Goal: Task Accomplishment & Management: Complete application form

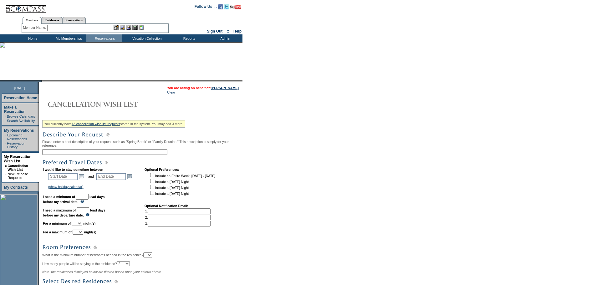
click at [96, 155] on input "text" at bounding box center [104, 152] width 125 height 6
type input "Sea Island - Fam Reunion 2026"
click at [85, 178] on link "Open the calendar popup." at bounding box center [81, 176] width 7 height 7
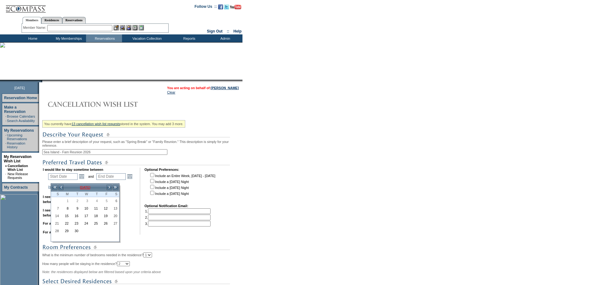
click at [95, 187] on td "[DATE]" at bounding box center [85, 187] width 42 height 7
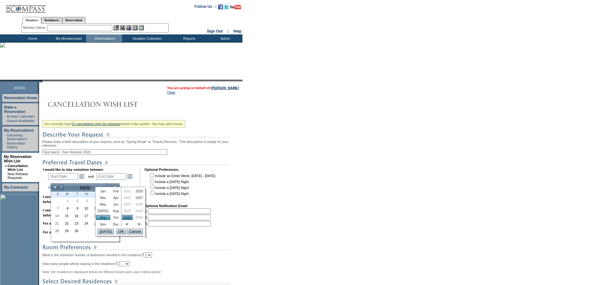
click at [138, 189] on link "2026" at bounding box center [139, 191] width 11 height 5
click at [104, 213] on link "[DATE]" at bounding box center [103, 210] width 14 height 5
click at [119, 234] on input "OK" at bounding box center [121, 232] width 10 height 6
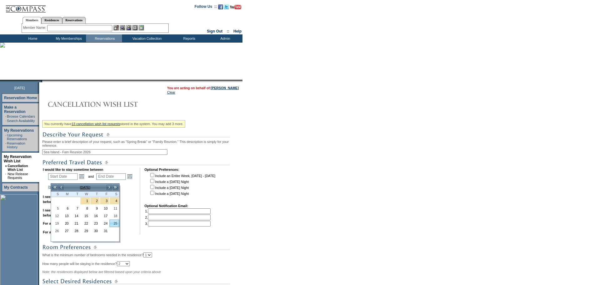
click at [113, 225] on link "25" at bounding box center [114, 223] width 9 height 7
type input "[DATE]"
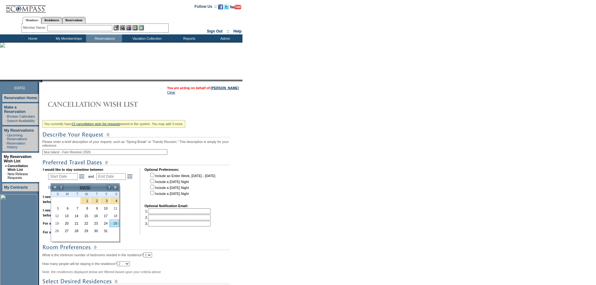
type input "327"
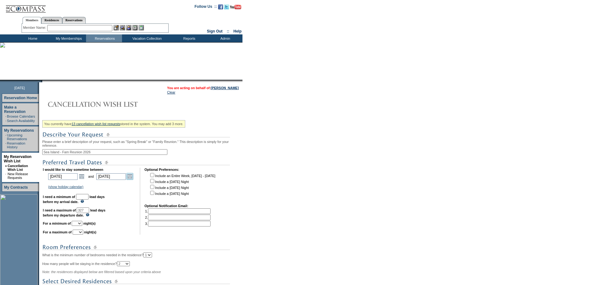
click at [131, 180] on link "Open the calendar popup." at bounding box center [129, 176] width 7 height 7
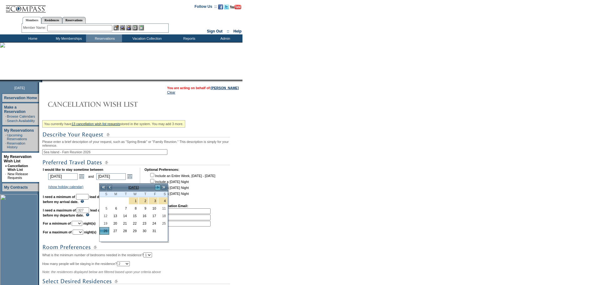
click at [158, 188] on link ">" at bounding box center [158, 187] width 6 height 6
click at [166, 202] on link "1" at bounding box center [162, 200] width 9 height 7
type input "[DATE]"
type input "333"
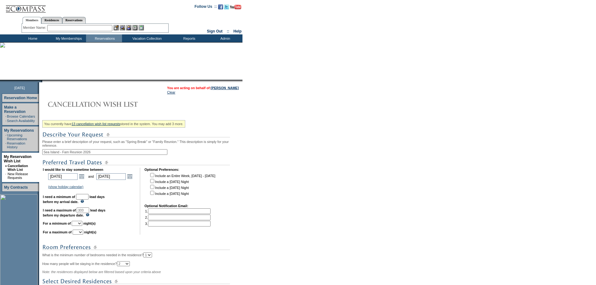
click at [129, 251] on img at bounding box center [136, 248] width 188 height 8
click at [89, 200] on input "text" at bounding box center [82, 197] width 13 height 6
type input "30"
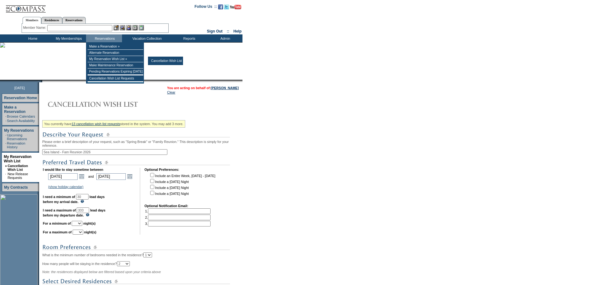
click at [295, 159] on form "Follow Us ::" at bounding box center [298, 199] width 596 height 399
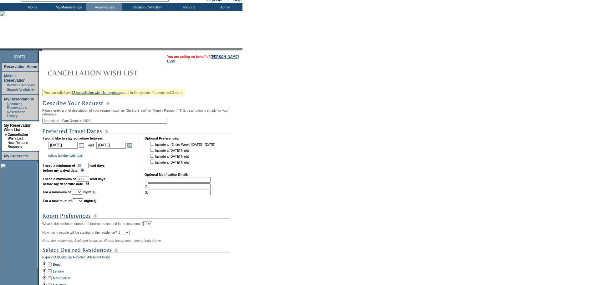
scroll to position [63, 0]
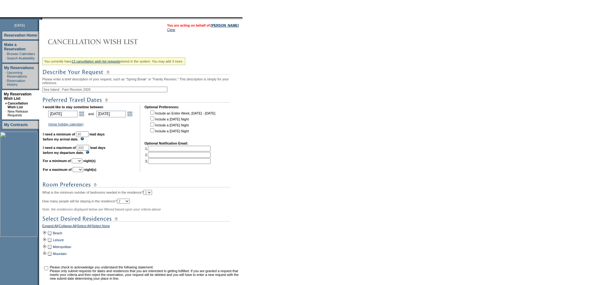
click at [87, 162] on td "I would like to stay sometime between [DATE] [DATE] Open the calendar popup. <<…" at bounding box center [89, 138] width 93 height 67
click at [82, 163] on select "1 2 3 4 5 6 7 8 9 10 11 12 13 14" at bounding box center [77, 160] width 11 height 5
select select "7"
click at [80, 163] on select "1 2 3 4 5 6 7 8 9 10 11 12 13 14" at bounding box center [77, 160] width 11 height 5
click at [83, 172] on select "1 2 3 4 5 6 7 8 9 10 11 12 13 14" at bounding box center [78, 169] width 11 height 5
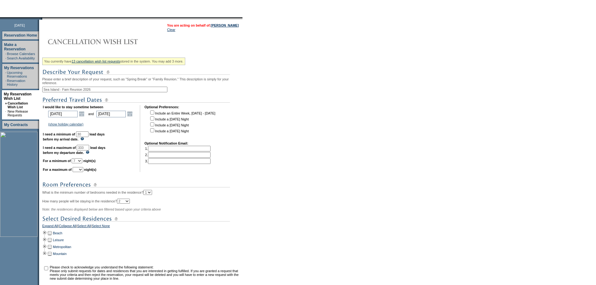
select select "7"
click at [80, 172] on select "1 2 3 4 5 6 7 8 9 10 11 12 13 14" at bounding box center [78, 169] width 11 height 5
click at [142, 186] on div "You currently have 13 cancellation wish list requests stored in the system. You…" at bounding box center [141, 176] width 199 height 243
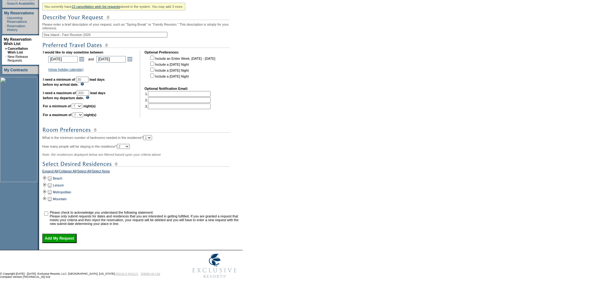
scroll to position [135, 0]
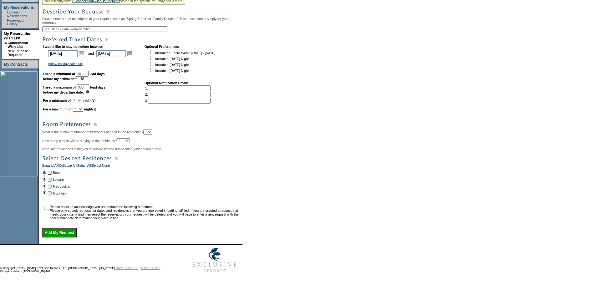
click at [47, 169] on td at bounding box center [44, 172] width 5 height 7
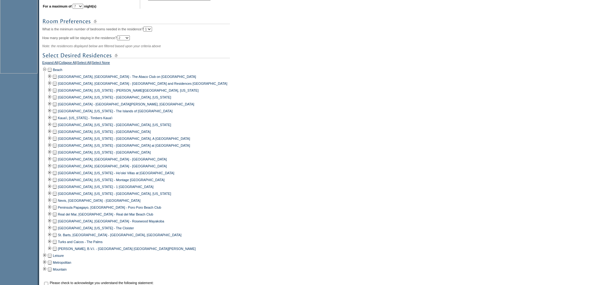
scroll to position [229, 0]
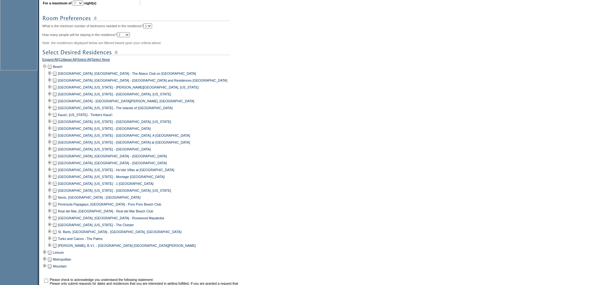
click at [57, 228] on td at bounding box center [54, 225] width 5 height 7
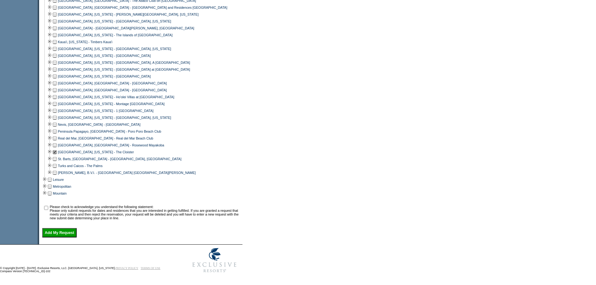
click at [55, 212] on td "Please check to acknowledge you understand the following statement: Please only…" at bounding box center [145, 212] width 191 height 15
click at [48, 206] on input "checkbox" at bounding box center [46, 208] width 4 height 4
checkbox input "true"
click at [61, 237] on table "You are acting on behalf of: [PERSON_NAME] Clear You currently have 13 cancella…" at bounding box center [140, 12] width 203 height 464
click at [63, 233] on input "Add My Request" at bounding box center [59, 232] width 34 height 9
